Goal: Information Seeking & Learning: Learn about a topic

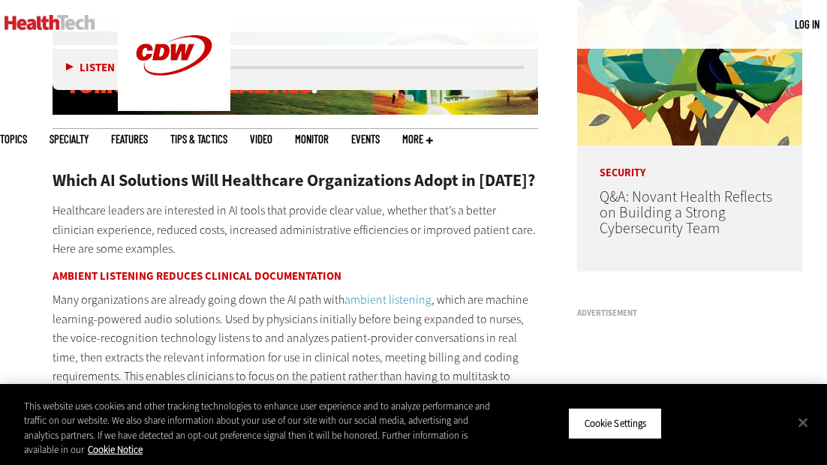
scroll to position [1155, 0]
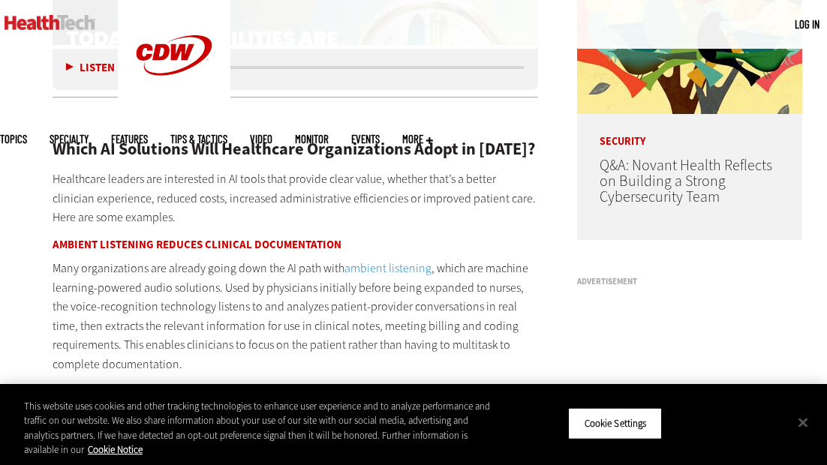
click at [360, 198] on p "Healthcare leaders are interested in AI tools that provide clear value, whether…" at bounding box center [296, 199] width 486 height 58
click at [309, 224] on p "Healthcare leaders are interested in AI tools that provide clear value, whether…" at bounding box center [296, 199] width 486 height 58
click at [294, 308] on p "Many organizations are already going down the AI path with ambient listening , …" at bounding box center [296, 317] width 486 height 116
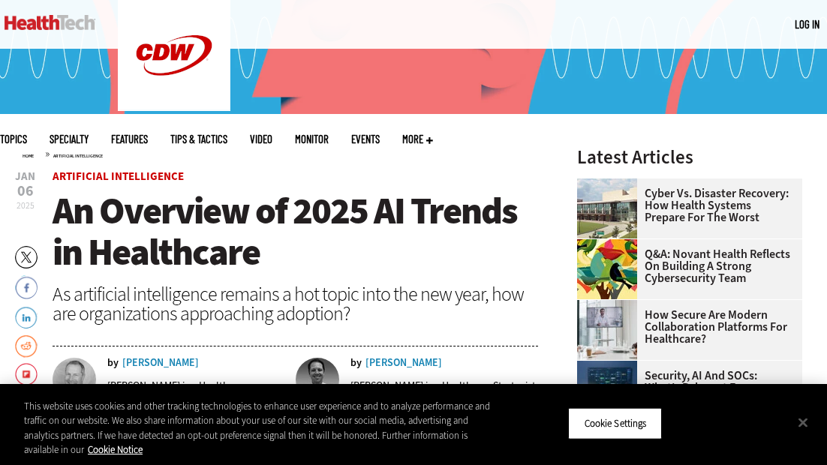
scroll to position [323, 0]
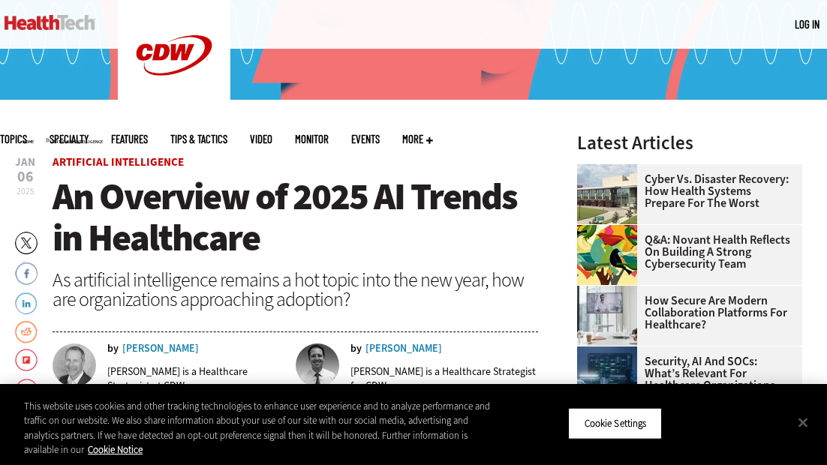
click at [450, 175] on span "An Overview of 2025 AI Trends in Healthcare" at bounding box center [285, 217] width 465 height 91
click at [434, 170] on header "[DATE] Twitter Facebook LinkedIn Reddit Flipboard Email Artificial Intelligence…" at bounding box center [296, 284] width 486 height 255
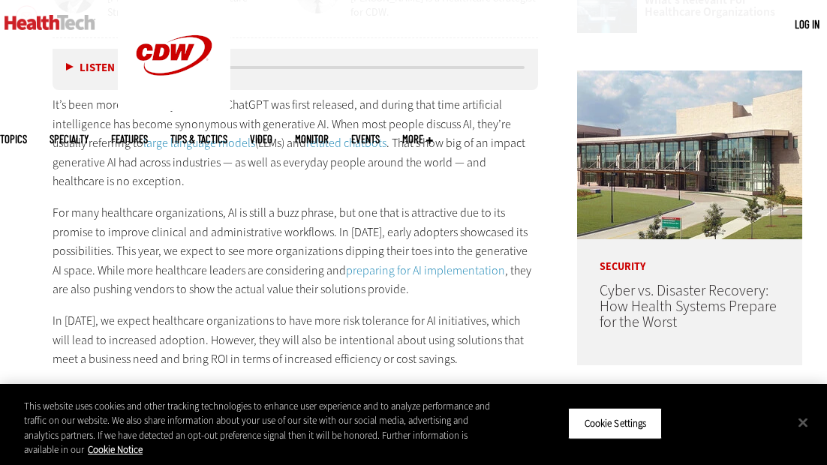
scroll to position [849, 0]
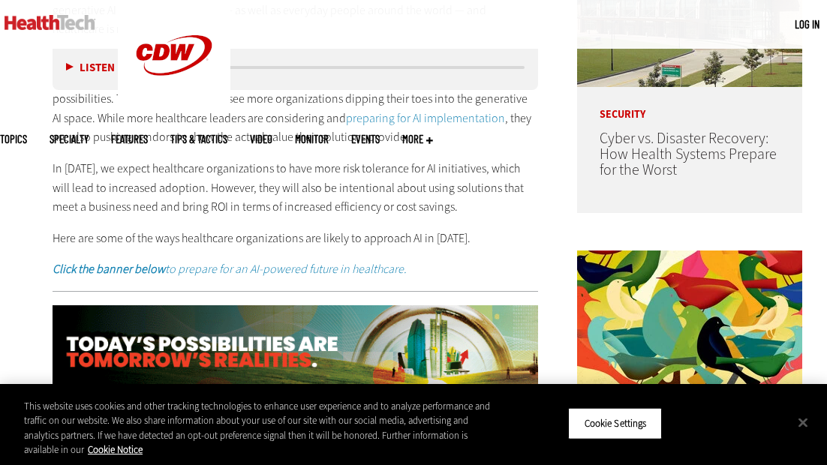
click at [423, 191] on p "In [DATE], we expect healthcare organizations to have more risk tolerance for A…" at bounding box center [296, 188] width 486 height 58
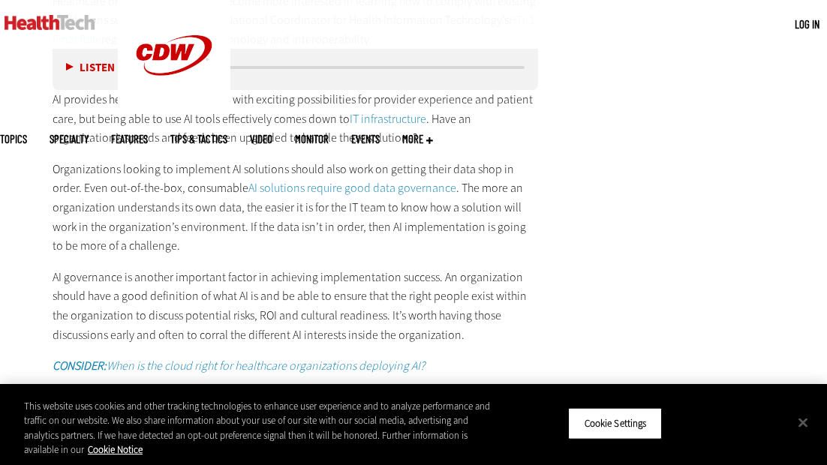
scroll to position [2335, 0]
